Goal: Task Accomplishment & Management: Use online tool/utility

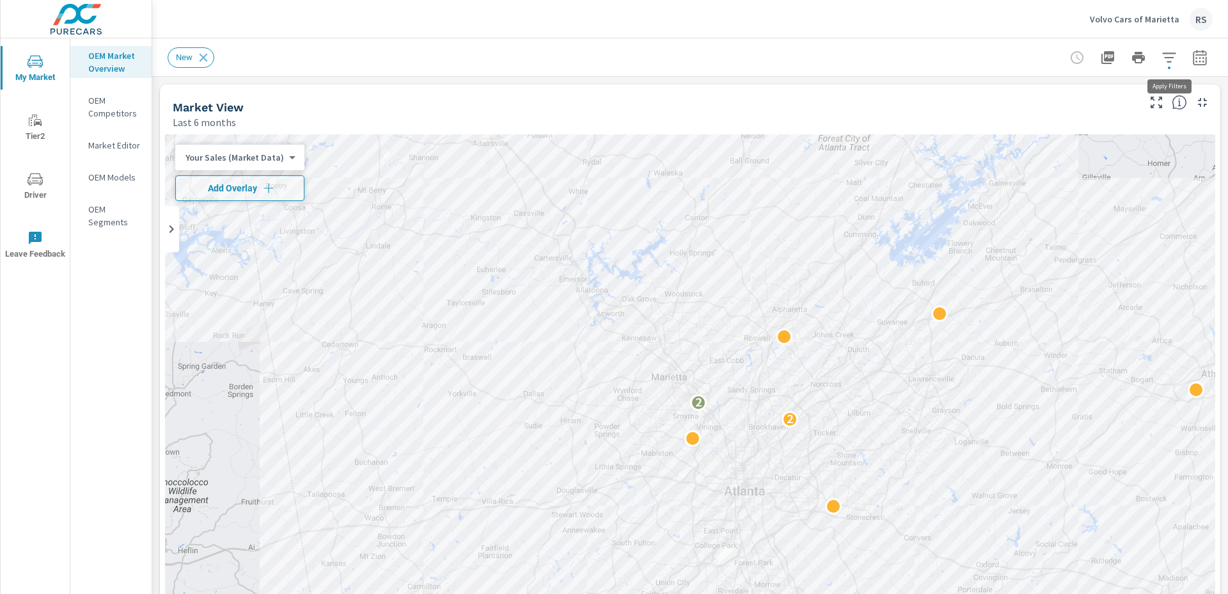
click at [1170, 56] on icon "button" at bounding box center [1168, 57] width 15 height 15
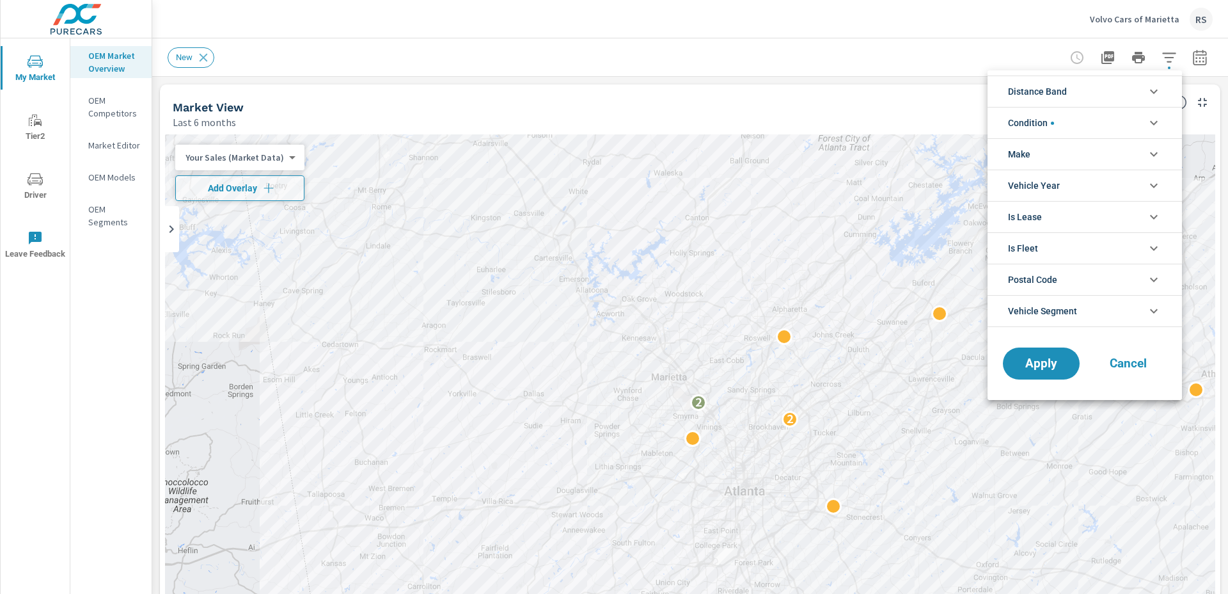
click at [1156, 91] on icon "filter options" at bounding box center [1153, 91] width 15 height 15
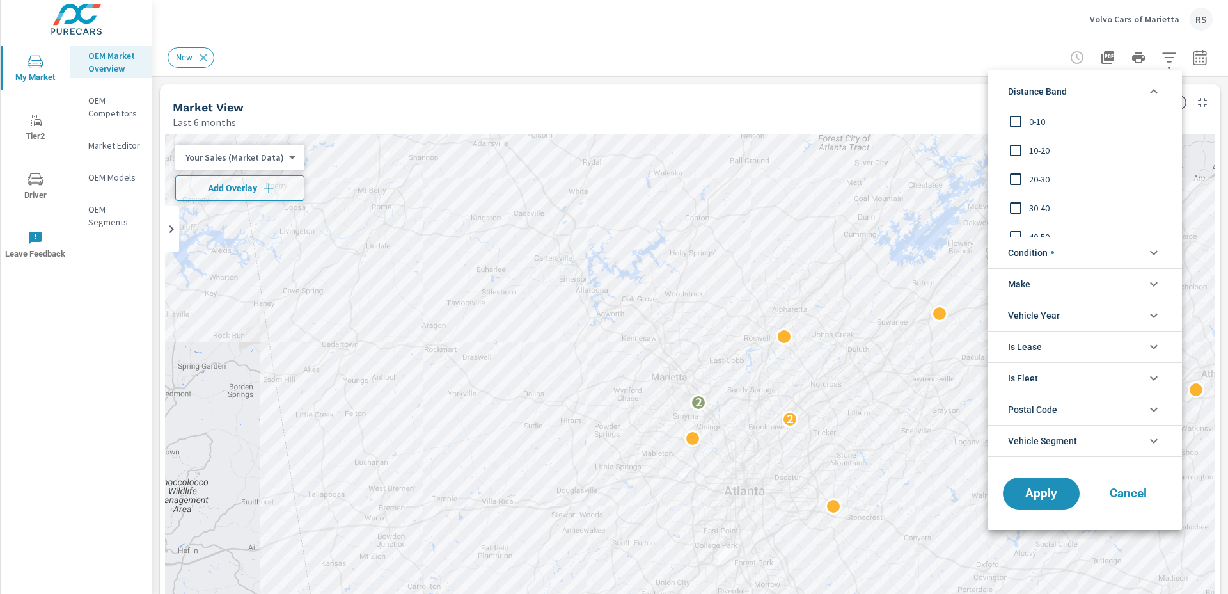
scroll to position [43, 0]
click at [1156, 91] on icon "filter options" at bounding box center [1154, 91] width 8 height 4
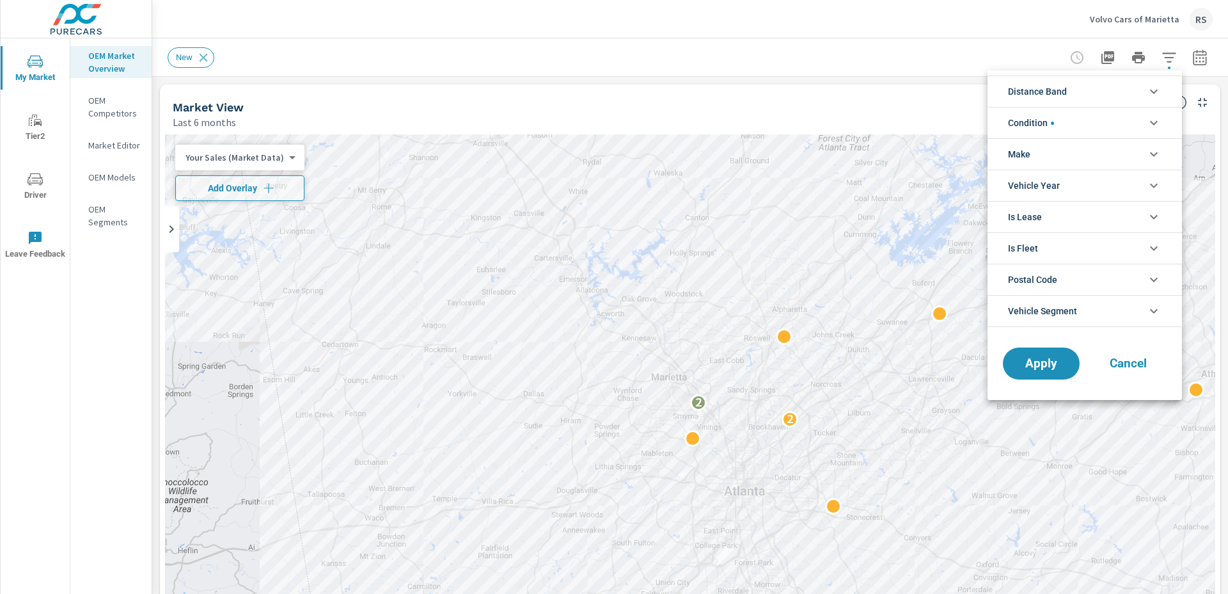
click at [1002, 31] on div at bounding box center [614, 297] width 1228 height 594
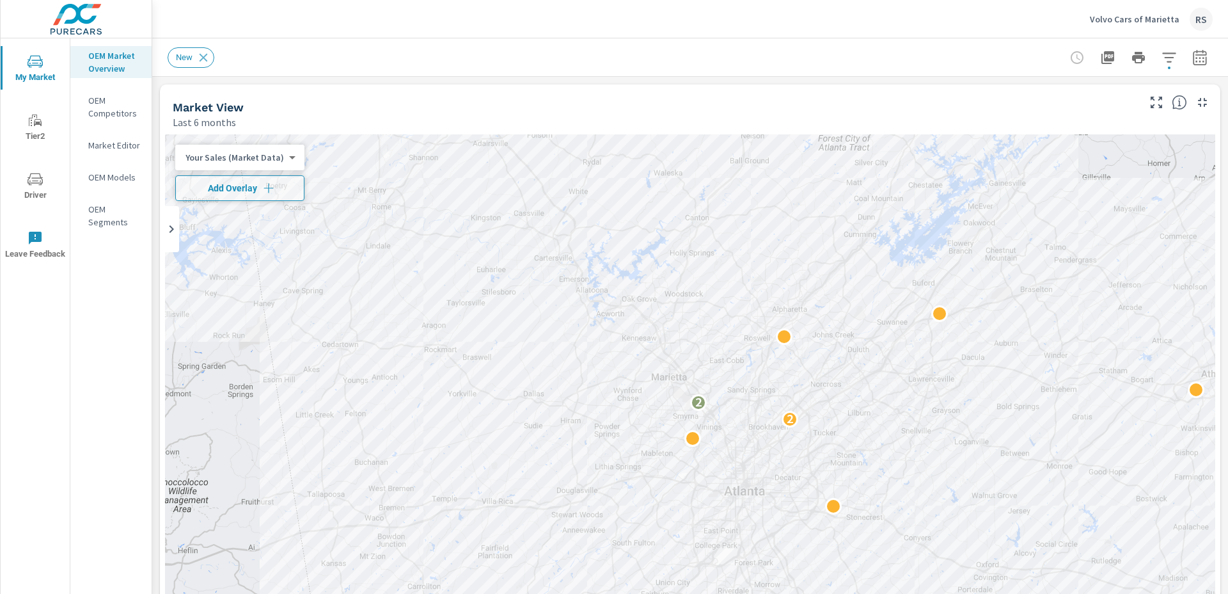
click at [32, 125] on icon "nav menu" at bounding box center [35, 120] width 15 height 15
